Goal: Information Seeking & Learning: Learn about a topic

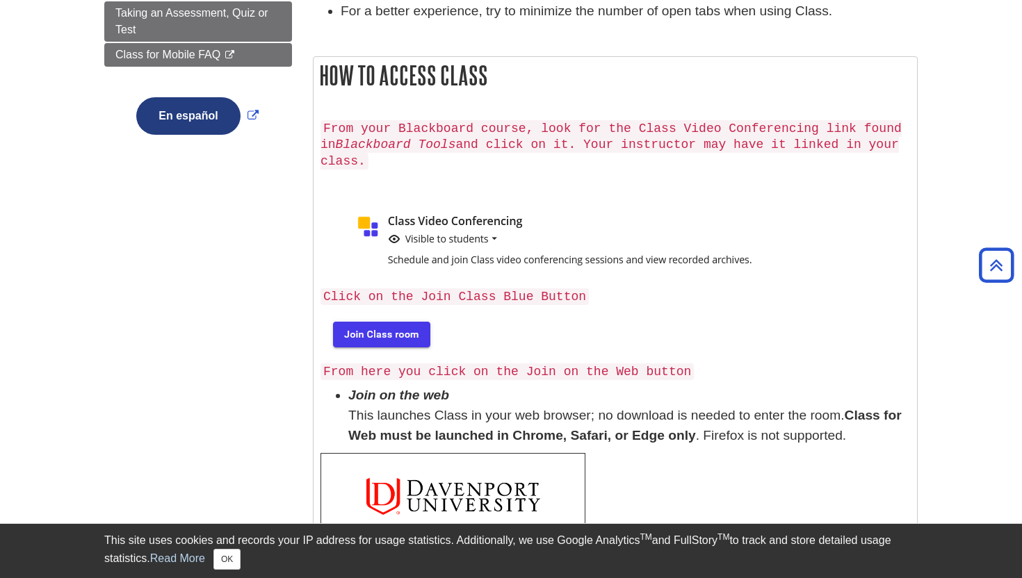
scroll to position [194, 0]
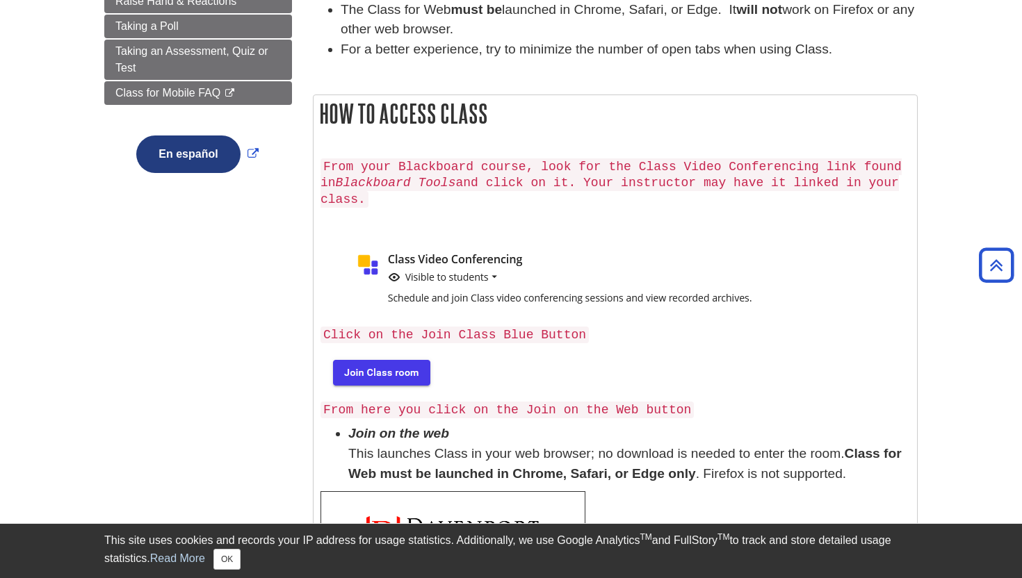
scroll to position [293, 0]
click at [399, 359] on img at bounding box center [380, 371] width 120 height 44
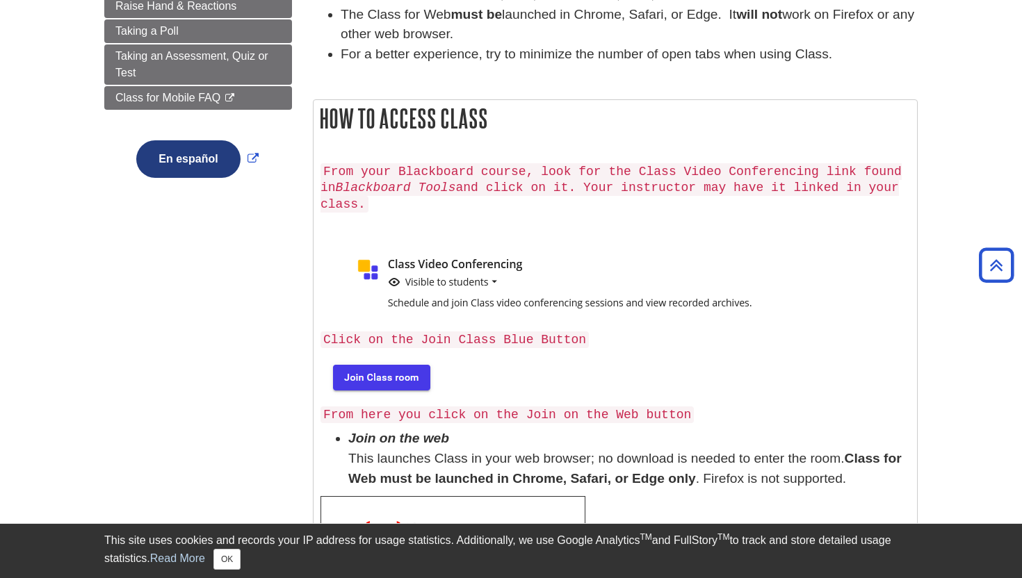
scroll to position [291, 0]
